Goal: Task Accomplishment & Management: Manage account settings

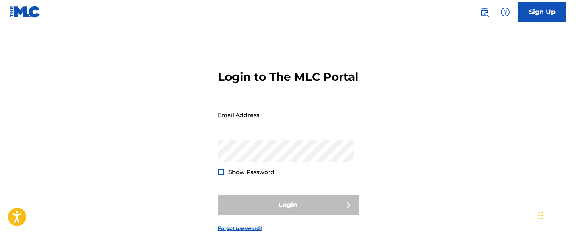
click at [259, 126] on input "Email Address" at bounding box center [286, 114] width 136 height 23
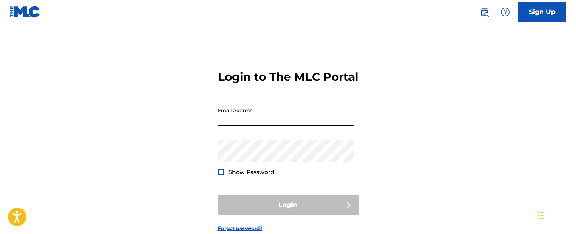
type input "[EMAIL_ADDRESS][DOMAIN_NAME]"
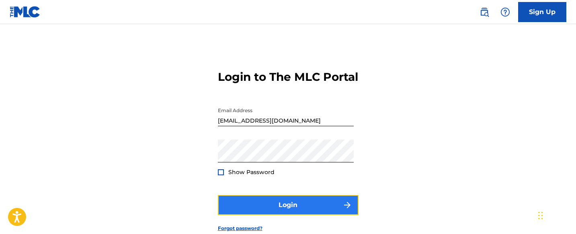
click at [277, 213] on button "Login" at bounding box center [288, 205] width 141 height 20
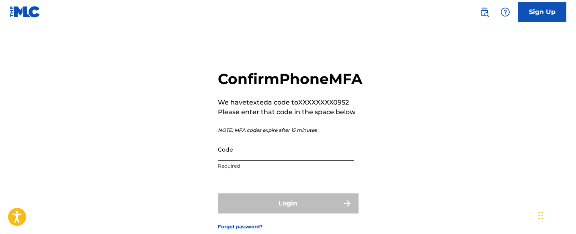
click at [274, 161] on input "Code" at bounding box center [286, 149] width 136 height 23
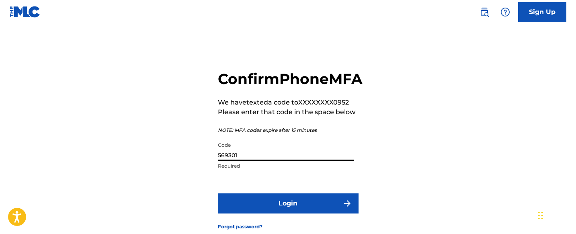
type input "569301"
click at [218, 193] on button "Login" at bounding box center [288, 203] width 141 height 20
